Goal: Task Accomplishment & Management: Use online tool/utility

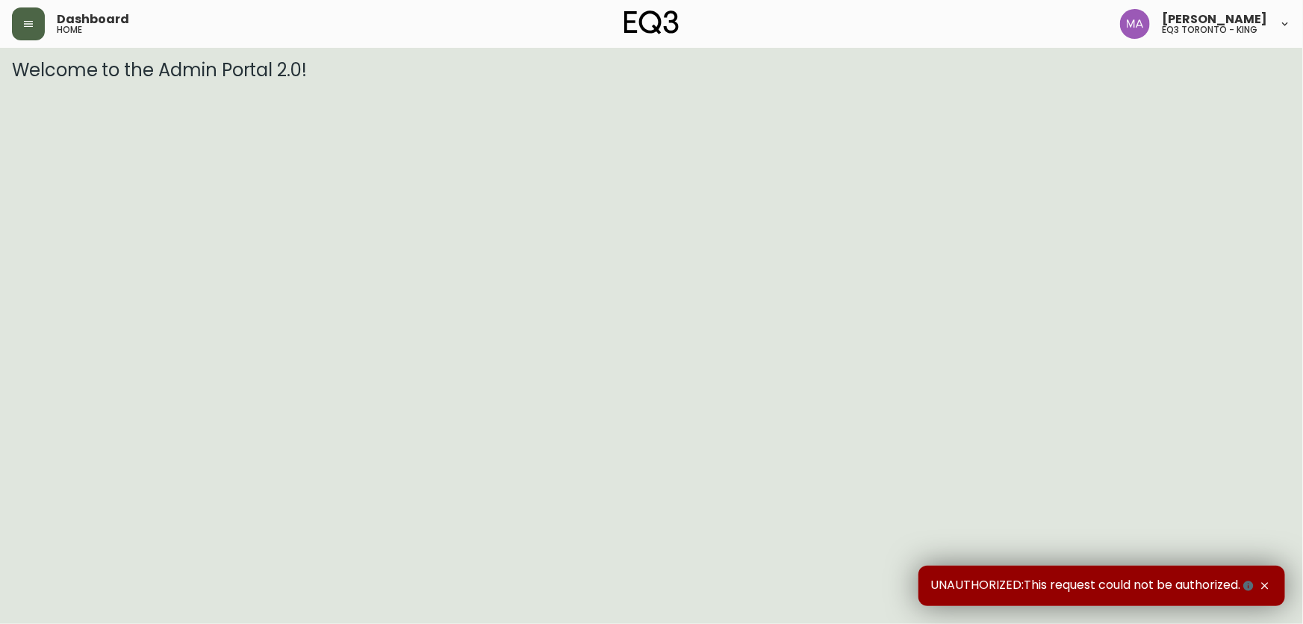
click at [26, 22] on icon "button" at bounding box center [28, 24] width 12 height 12
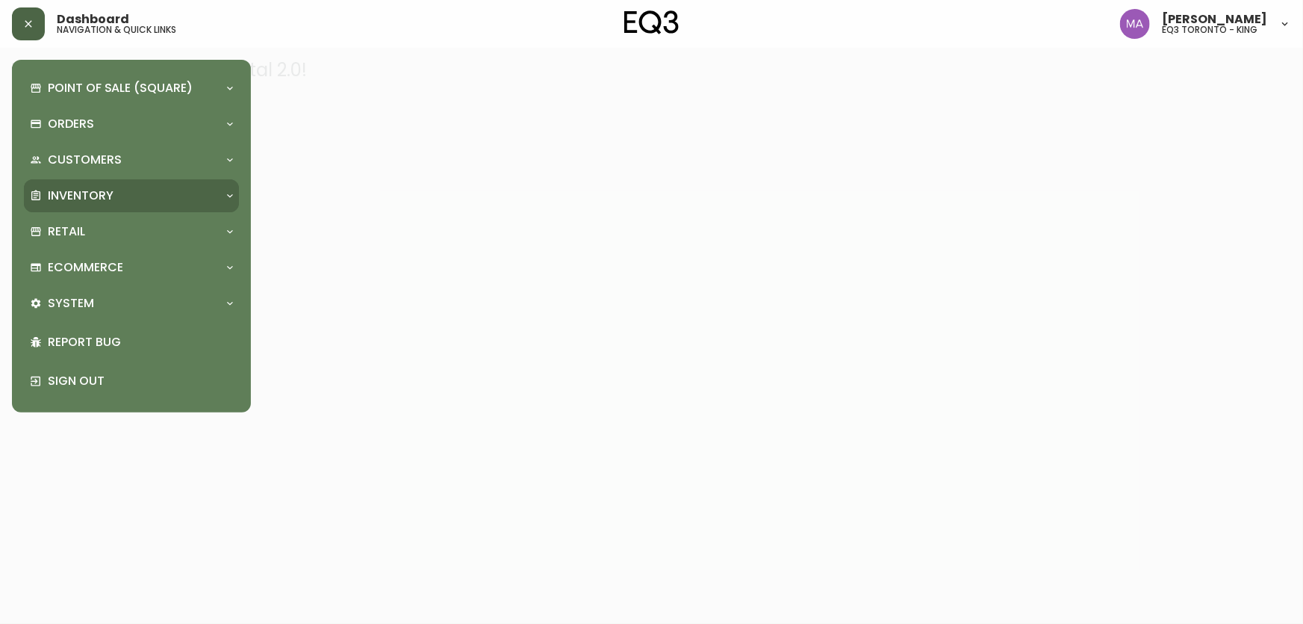
click at [76, 192] on p "Inventory" at bounding box center [81, 195] width 66 height 16
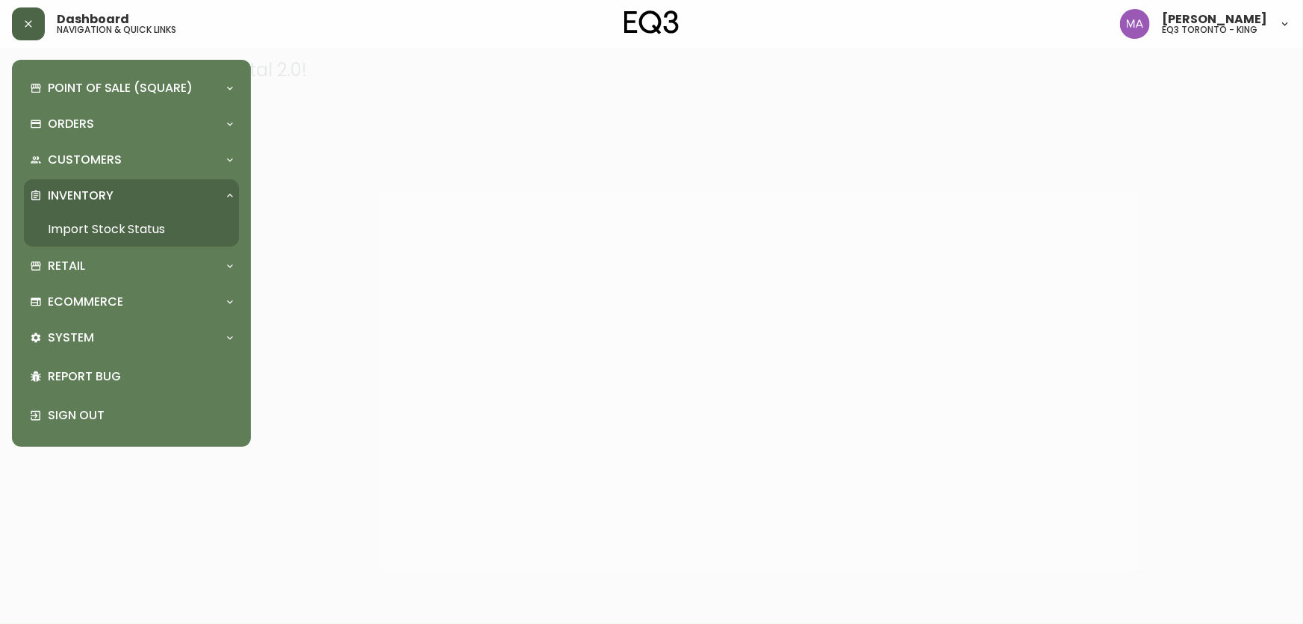
click at [99, 226] on link "Import Stock Status" at bounding box center [131, 229] width 215 height 34
